Goal: Task Accomplishment & Management: Complete application form

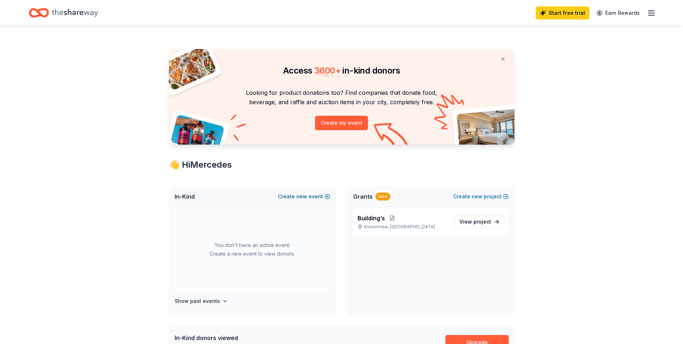
click at [311, 196] on button "Create new event" at bounding box center [304, 196] width 52 height 9
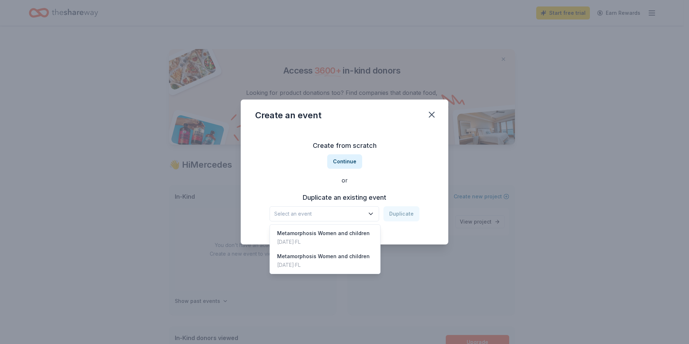
click at [331, 215] on span "Select an event" at bounding box center [319, 213] width 90 height 9
click at [342, 162] on div "Create from scratch Continue or Duplicate an existing event Select an event Dup…" at bounding box center [344, 180] width 179 height 104
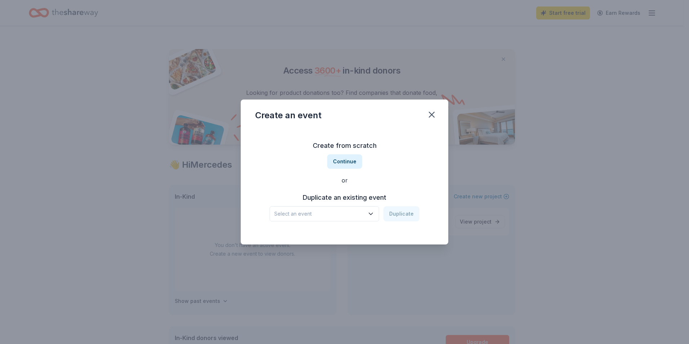
click at [342, 162] on button "Continue" at bounding box center [344, 161] width 35 height 14
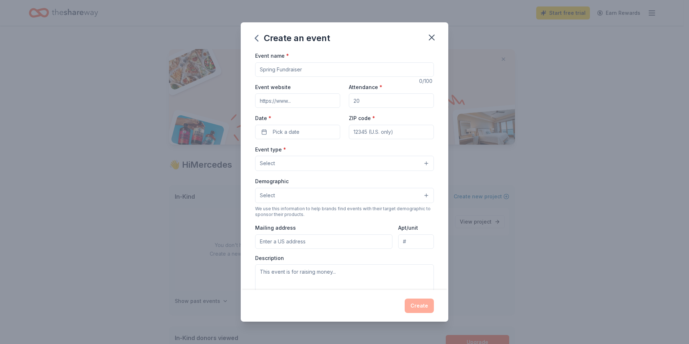
click at [273, 60] on div "Event name *" at bounding box center [344, 64] width 179 height 26
click at [276, 68] on input "Event name *" at bounding box center [344, 69] width 179 height 14
type input "t"
type input "[DATE] FUNDRAISER"
type input "[DOMAIN_NAME]"
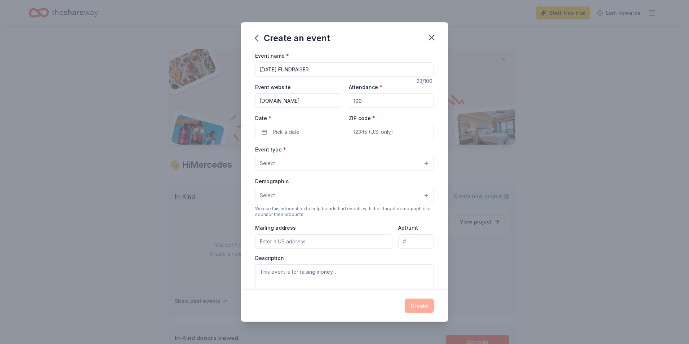
type input "100"
click at [269, 136] on button "Pick a date" at bounding box center [297, 132] width 85 height 14
click at [339, 151] on button "Go to next month" at bounding box center [335, 151] width 10 height 10
click at [338, 151] on button "Go to next month" at bounding box center [335, 151] width 10 height 10
click at [299, 241] on button "26" at bounding box center [296, 241] width 13 height 13
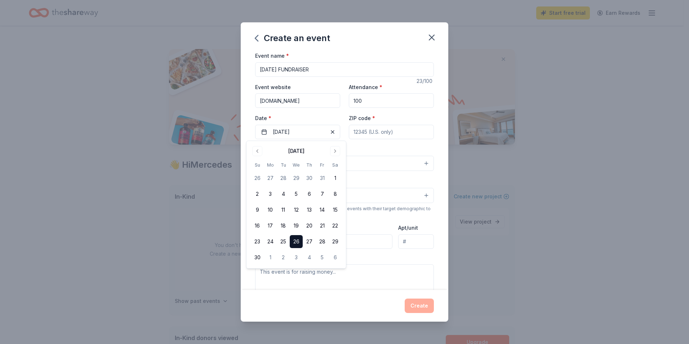
click at [415, 138] on input "ZIP code *" at bounding box center [391, 132] width 85 height 14
type input "34744"
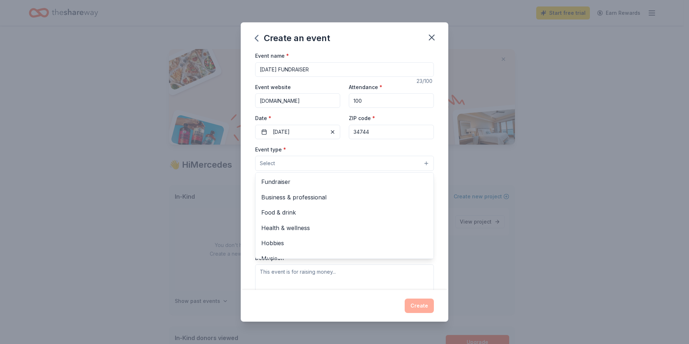
click at [279, 160] on button "Select" at bounding box center [344, 163] width 179 height 15
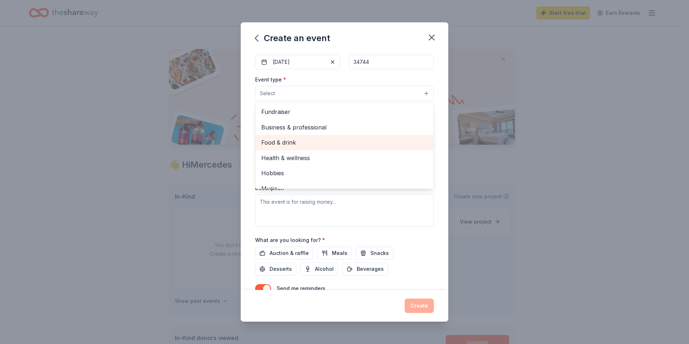
click at [283, 138] on span "Food & drink" at bounding box center [344, 142] width 166 height 9
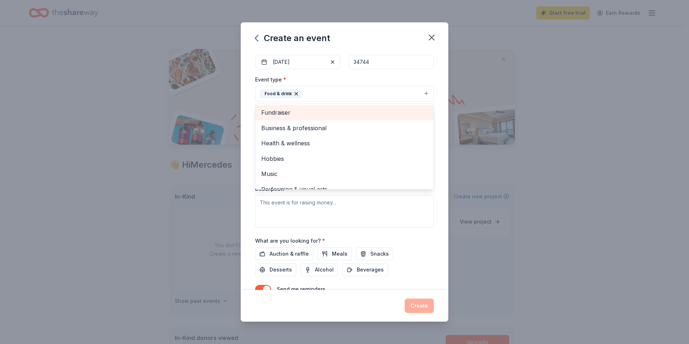
click at [299, 106] on div "Fundraiser" at bounding box center [344, 112] width 178 height 15
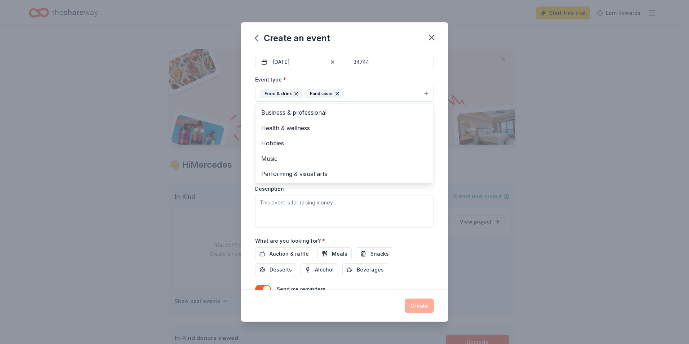
click at [438, 198] on div "Event name * [DATE] FUNDRAISER 23 /100 Event website [DOMAIN_NAME] Attendance *…" at bounding box center [344, 170] width 207 height 238
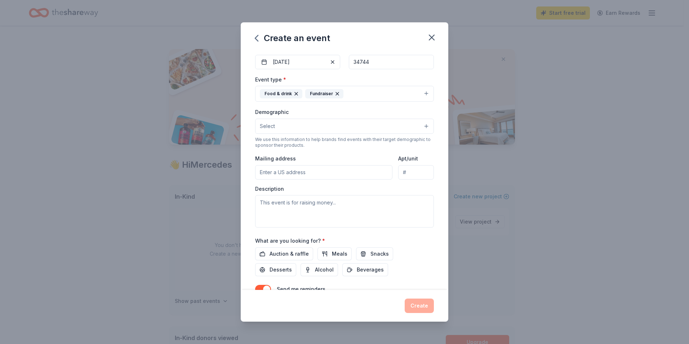
click at [275, 169] on input "Mailing address" at bounding box center [323, 172] width 137 height 14
type input "PO BOX 450911"
click at [317, 208] on textarea at bounding box center [344, 211] width 179 height 32
type textarea "t"
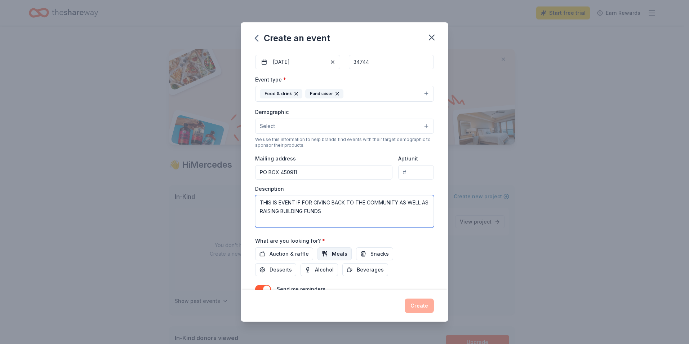
type textarea "THIS IS EVENT IF FOR GIVING BACK TO THE COMMUNITY AS WELL AS RAISING BUILDING F…"
click at [335, 256] on span "Meals" at bounding box center [339, 253] width 15 height 9
click at [368, 261] on div "Auction & raffle Meals Snacks Desserts Alcohol Beverages" at bounding box center [344, 261] width 179 height 29
click at [370, 257] on span "Snacks" at bounding box center [379, 253] width 18 height 9
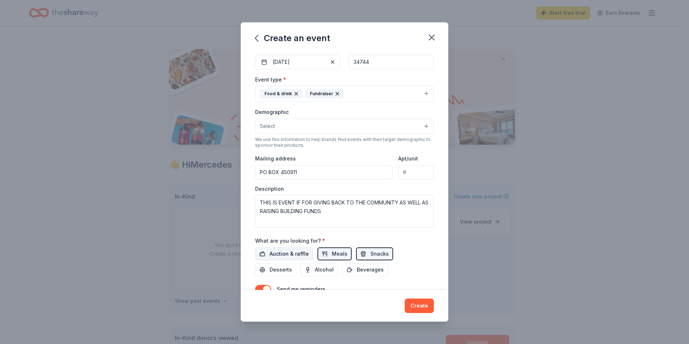
click at [304, 253] on span "Auction & raffle" at bounding box center [288, 253] width 39 height 9
click at [280, 269] on span "Desserts" at bounding box center [280, 269] width 22 height 9
click at [364, 268] on span "Beverages" at bounding box center [370, 269] width 27 height 9
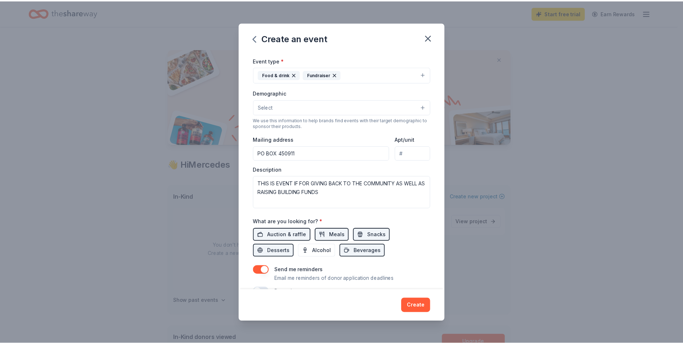
scroll to position [107, 0]
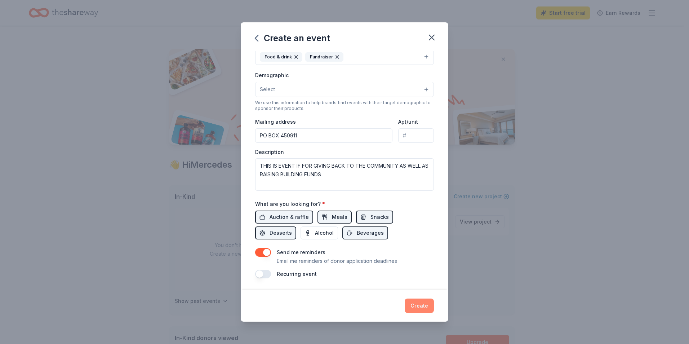
click at [426, 304] on button "Create" at bounding box center [418, 305] width 29 height 14
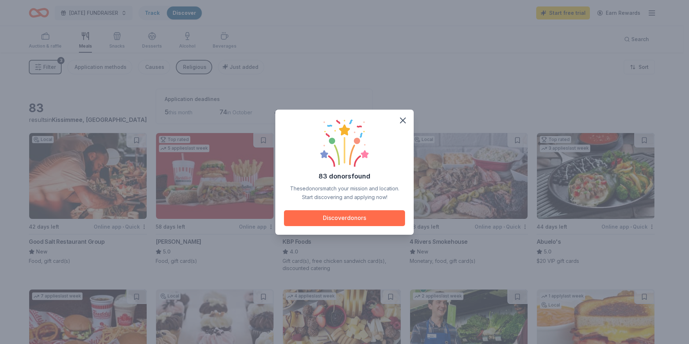
click at [360, 215] on button "Discover donors" at bounding box center [344, 218] width 121 height 16
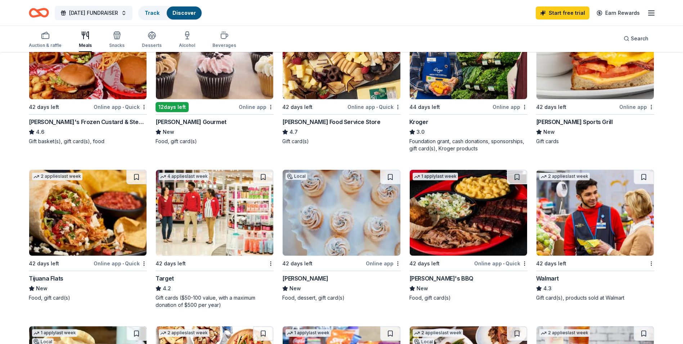
scroll to position [288, 0]
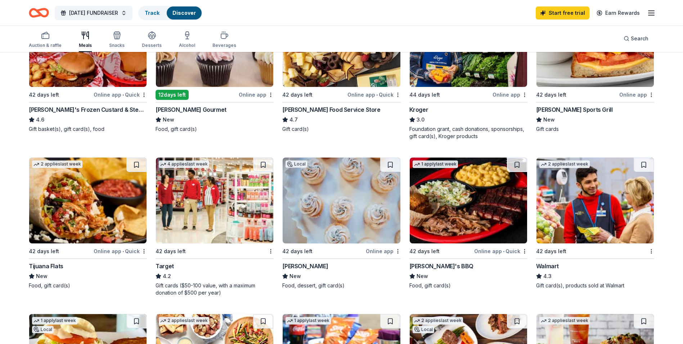
click at [166, 267] on div "Target" at bounding box center [165, 265] width 18 height 9
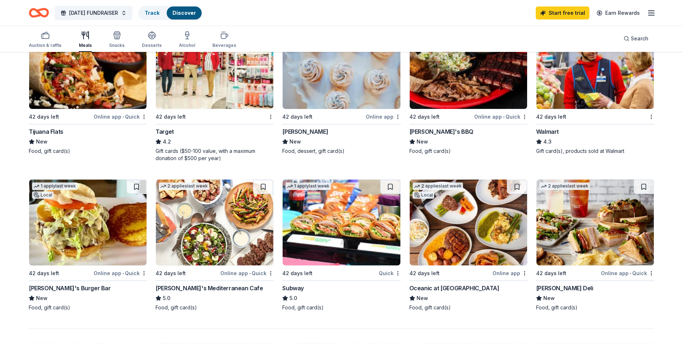
scroll to position [432, 0]
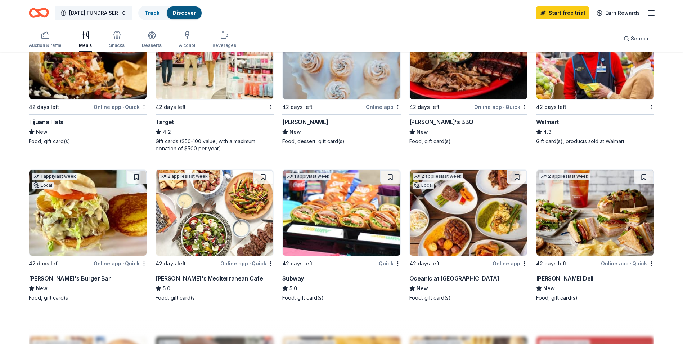
click at [571, 67] on img at bounding box center [595, 56] width 117 height 86
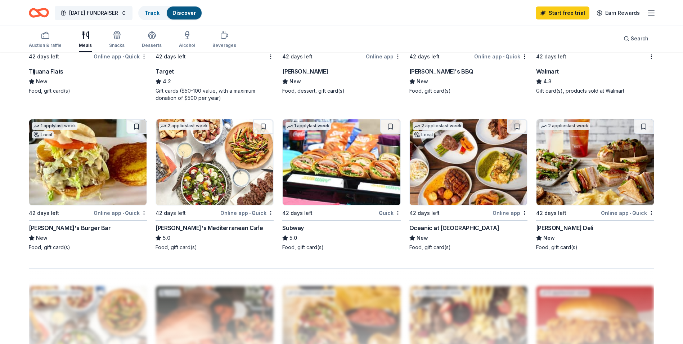
scroll to position [576, 0]
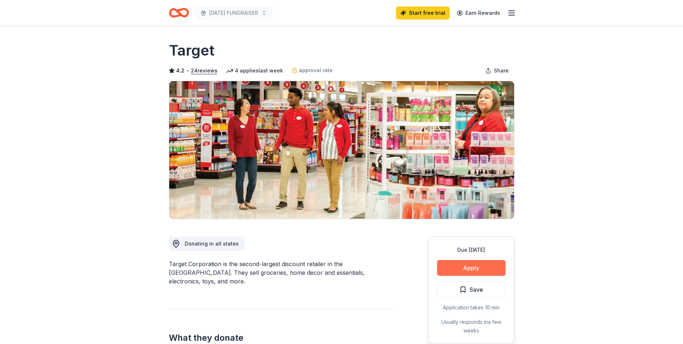
click at [458, 269] on button "Apply" at bounding box center [471, 268] width 68 height 16
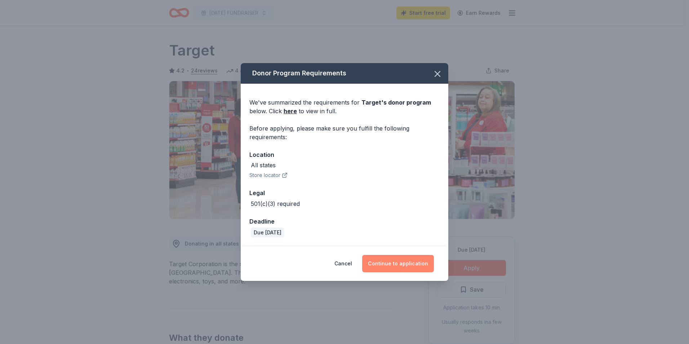
click at [405, 263] on button "Continue to application" at bounding box center [398, 263] width 72 height 17
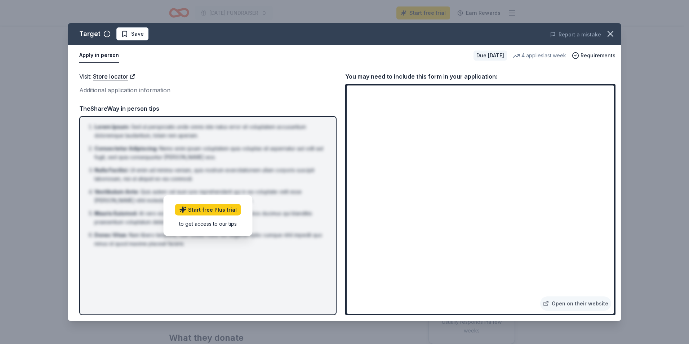
drag, startPoint x: 569, startPoint y: 36, endPoint x: 412, endPoint y: 37, distance: 157.4
click at [425, 39] on div "Report a mistake" at bounding box center [512, 34] width 215 height 20
drag, startPoint x: 412, startPoint y: 37, endPoint x: 407, endPoint y: 30, distance: 8.6
click at [407, 30] on div "Report a mistake" at bounding box center [512, 34] width 215 height 20
click at [560, 304] on link "Open on their website" at bounding box center [575, 303] width 71 height 14
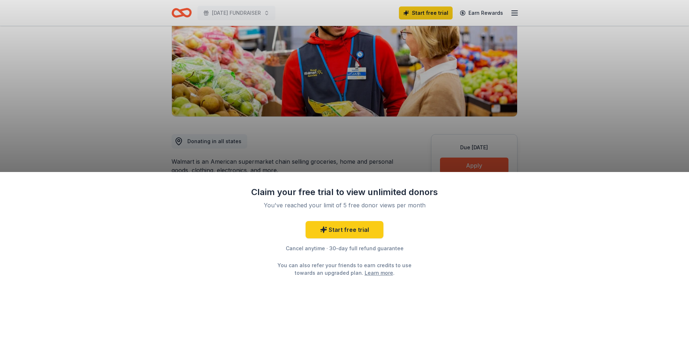
scroll to position [108, 0]
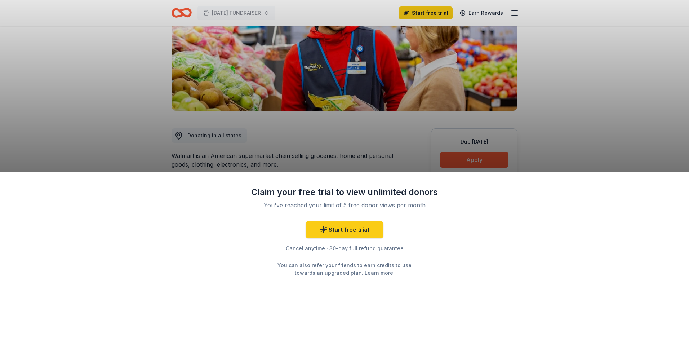
click at [398, 133] on div "Claim your free trial to view unlimited donors You've reached your limit of 5 f…" at bounding box center [344, 172] width 689 height 344
drag, startPoint x: 492, startPoint y: 165, endPoint x: 479, endPoint y: 154, distance: 16.1
click at [489, 163] on div "Claim your free trial to view unlimited donors You've reached your limit of 5 f…" at bounding box center [344, 172] width 689 height 344
click at [479, 154] on div "Claim your free trial to view unlimited donors You've reached your limit of 5 f…" at bounding box center [344, 172] width 689 height 344
click at [411, 103] on div "Claim your free trial to view unlimited donors You've reached your limit of 5 f…" at bounding box center [344, 172] width 689 height 344
